Goal: Task Accomplishment & Management: Use online tool/utility

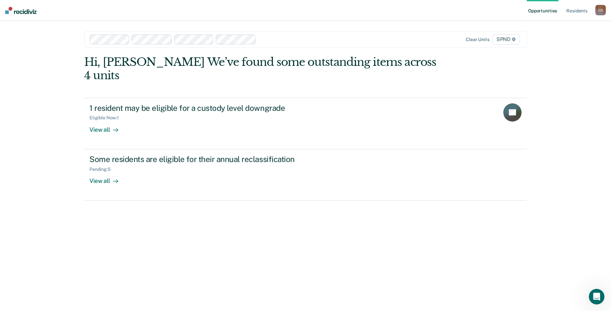
click at [326, 41] on div at bounding box center [325, 40] width 132 height 8
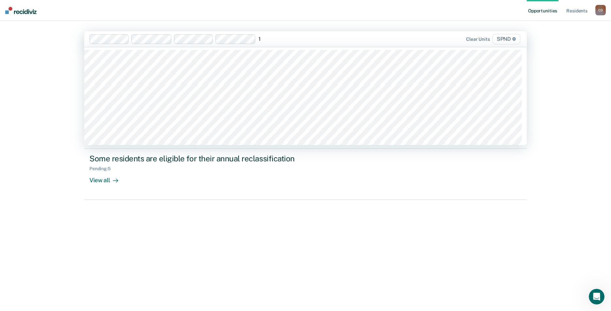
type input "15"
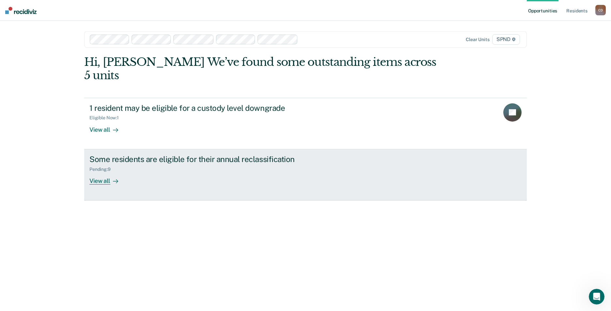
click at [98, 172] on div "View all" at bounding box center [107, 178] width 37 height 13
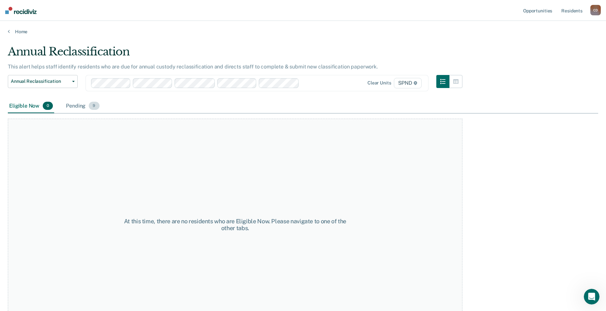
click at [74, 108] on div "Pending 9" at bounding box center [83, 106] width 36 height 14
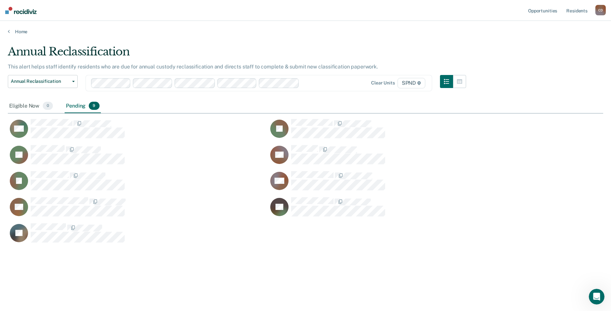
scroll to position [212, 590]
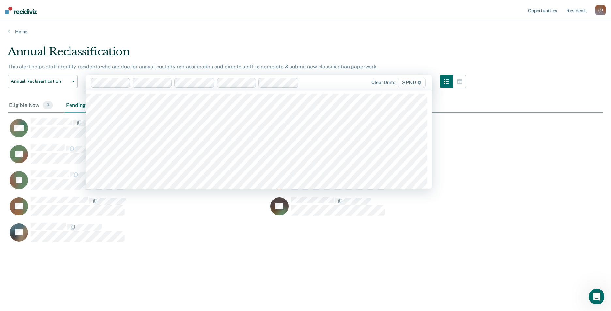
click at [337, 84] on div "Clear units SPND" at bounding box center [376, 83] width 101 height 10
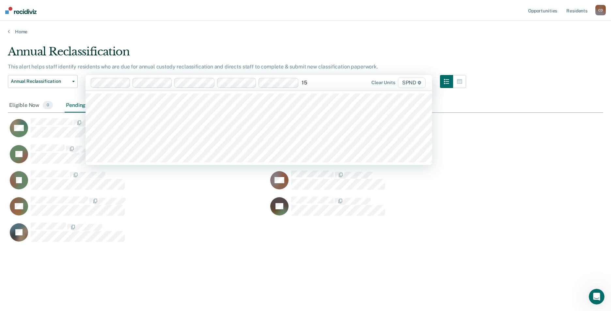
type input "15"
click at [288, 272] on div "Annual Reclassification This alert helps staff identify residents who are due f…" at bounding box center [305, 164] width 595 height 238
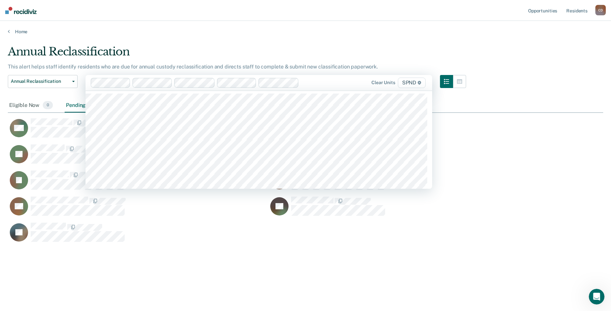
click at [331, 84] on div "Clear units SPND" at bounding box center [376, 83] width 101 height 10
type input "spnd"
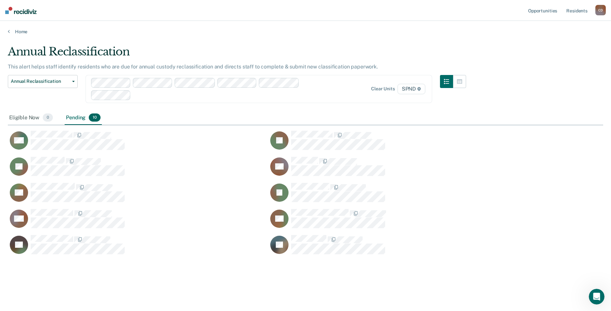
click at [78, 118] on div "Pending 10" at bounding box center [83, 118] width 37 height 14
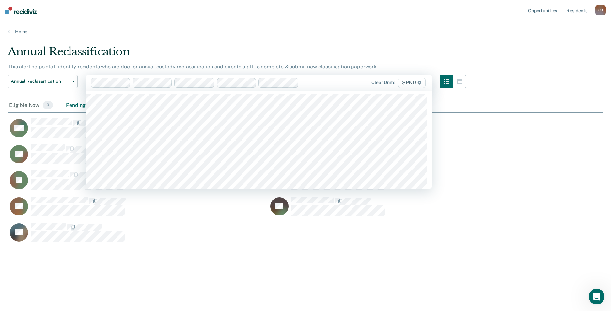
click at [348, 84] on div "Clear units SPND" at bounding box center [376, 83] width 101 height 10
type input "sp"
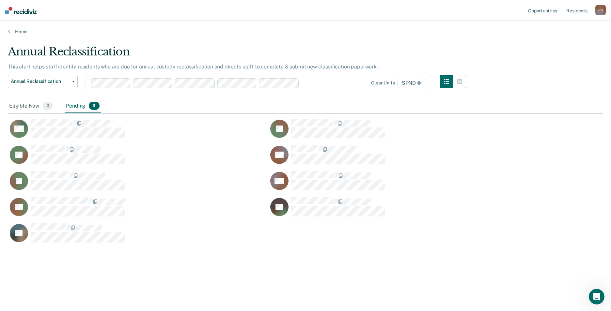
click at [319, 84] on div at bounding box center [313, 83] width 23 height 8
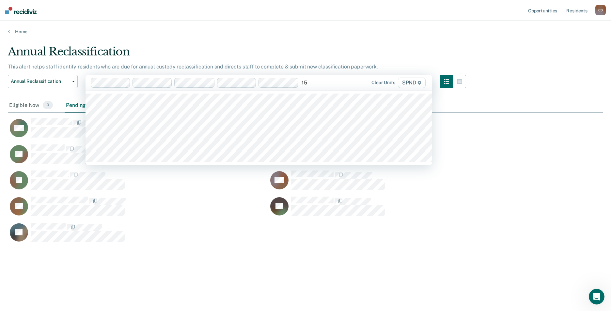
type input "15b"
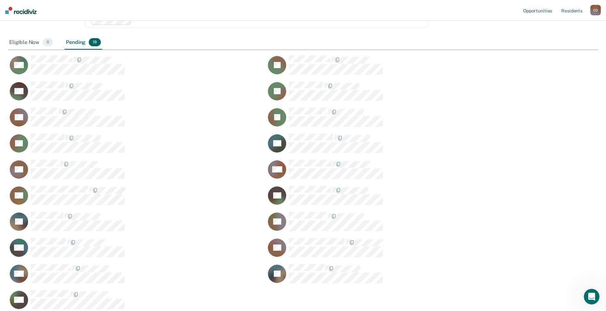
scroll to position [80, 0]
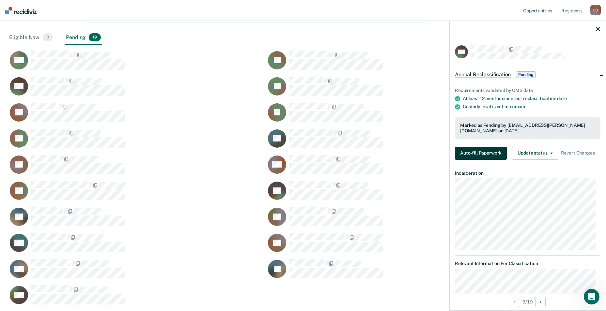
click at [490, 153] on button "Auto-fill Paperwork" at bounding box center [481, 153] width 52 height 13
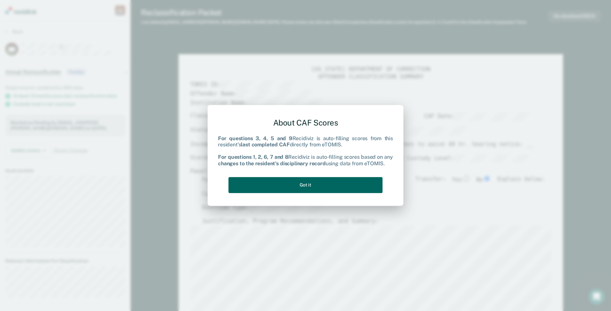
click at [308, 184] on button "Got it" at bounding box center [305, 185] width 154 height 16
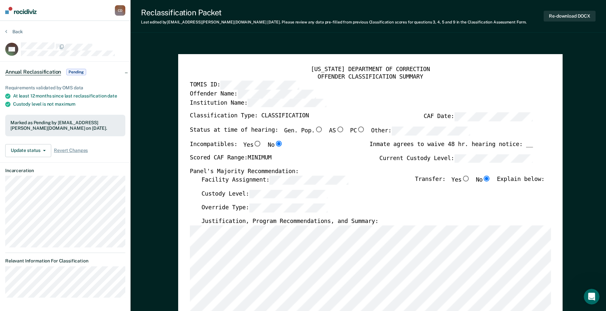
type textarea "x"
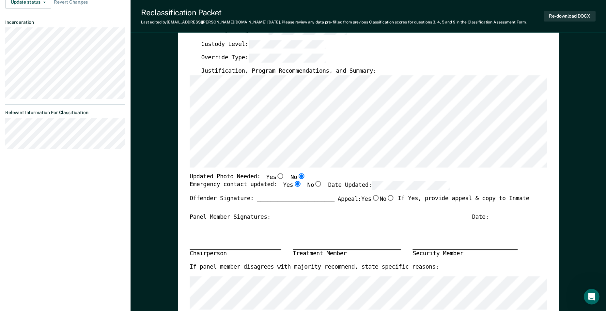
scroll to position [163, 0]
